Goal: Find specific page/section: Find specific page/section

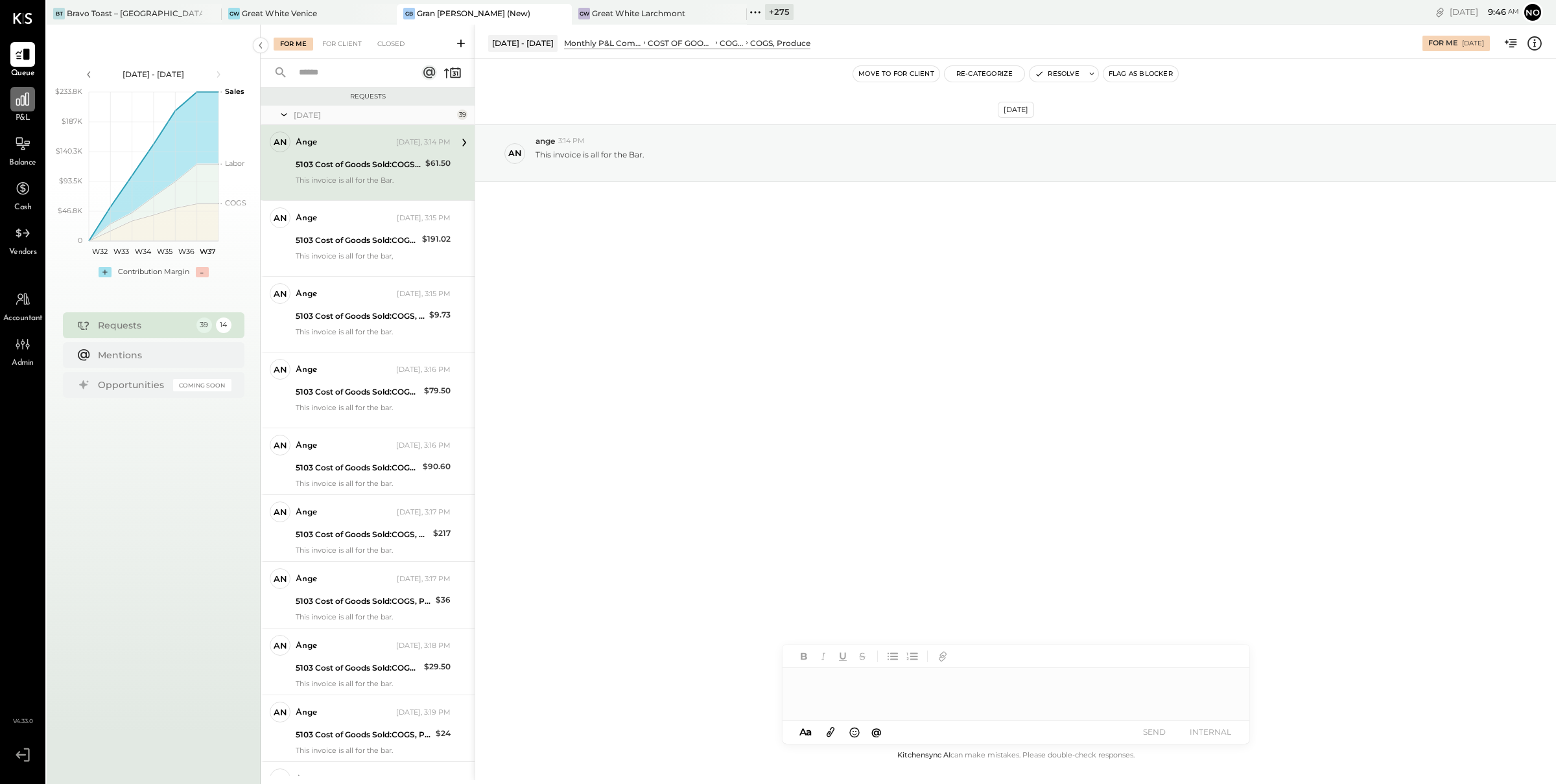
click at [25, 105] on icon at bounding box center [22, 99] width 13 height 13
